Goal: Navigation & Orientation: Find specific page/section

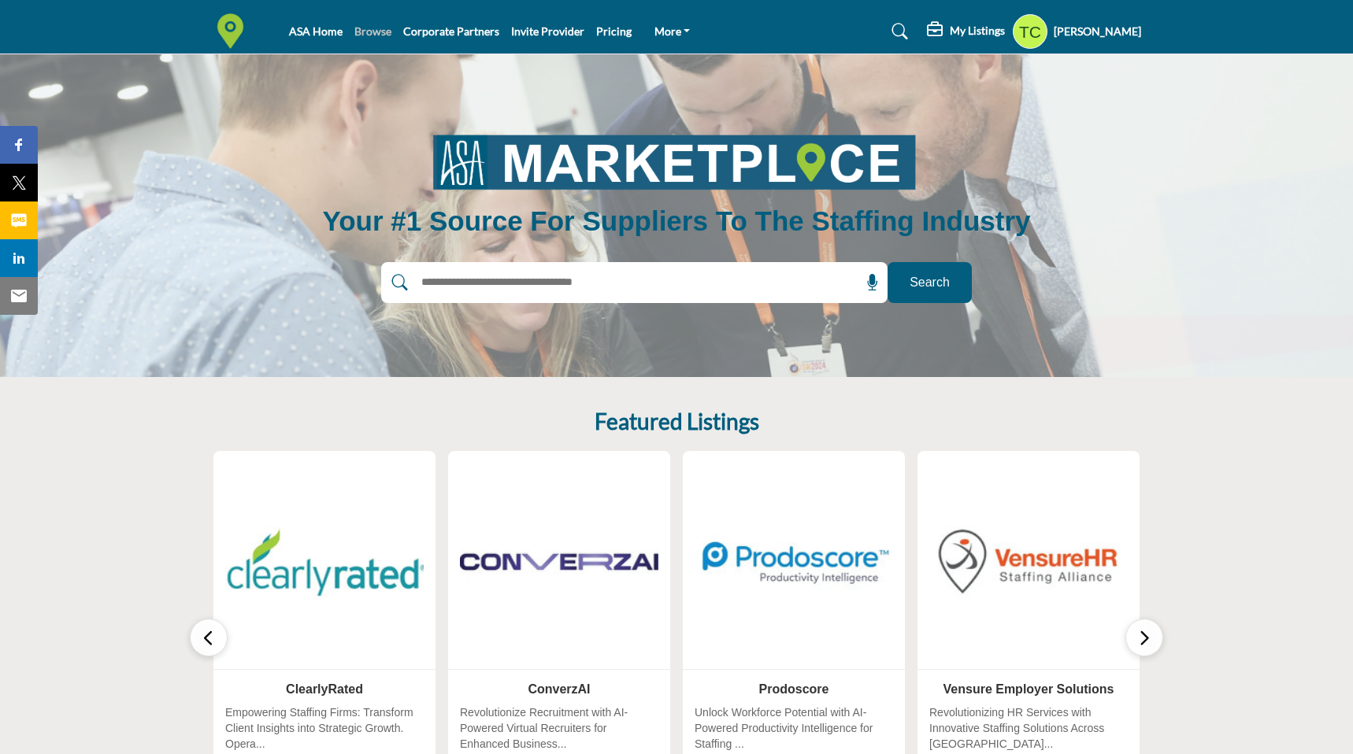
click at [374, 35] on link "Browse" at bounding box center [372, 30] width 37 height 13
